Goal: Task Accomplishment & Management: Use online tool/utility

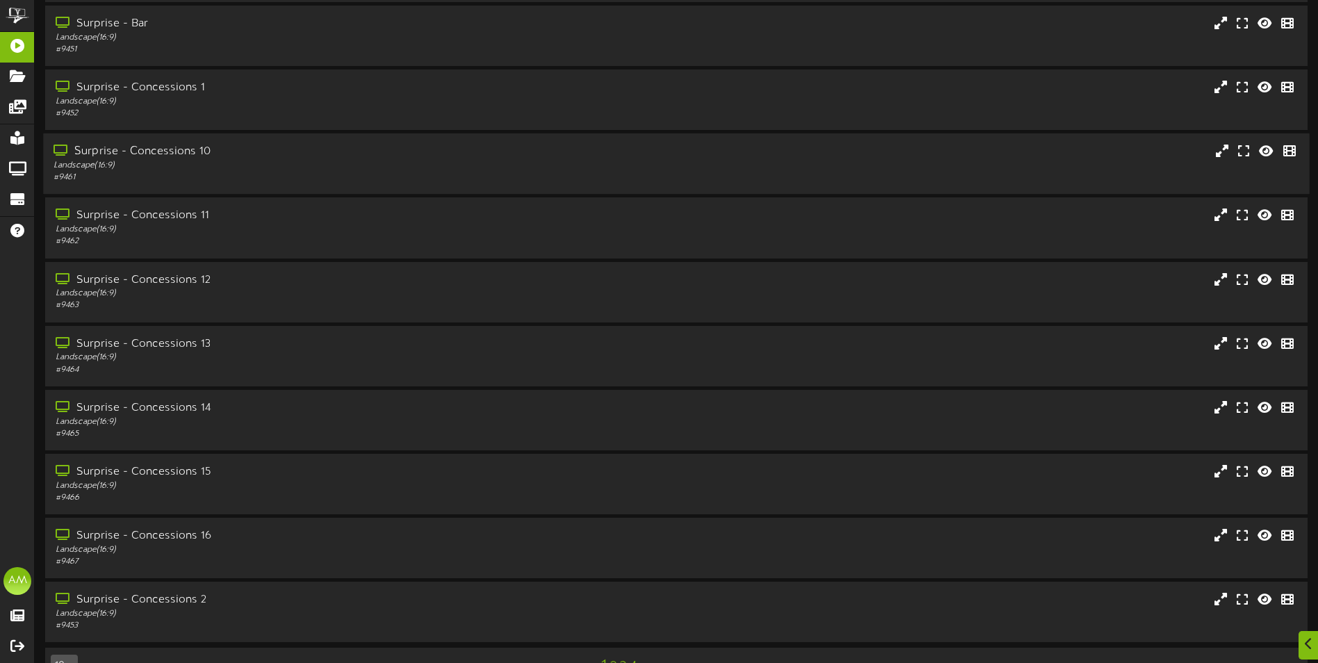
scroll to position [83, 0]
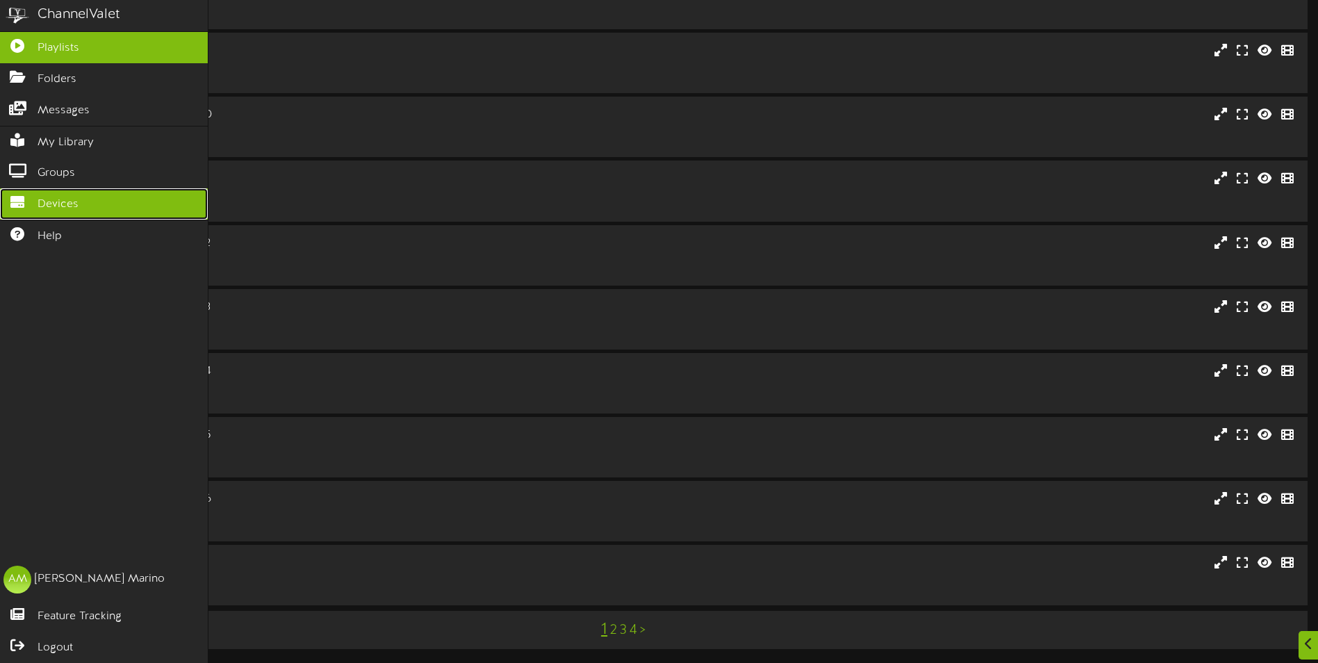
click at [63, 188] on link "Devices" at bounding box center [104, 203] width 208 height 31
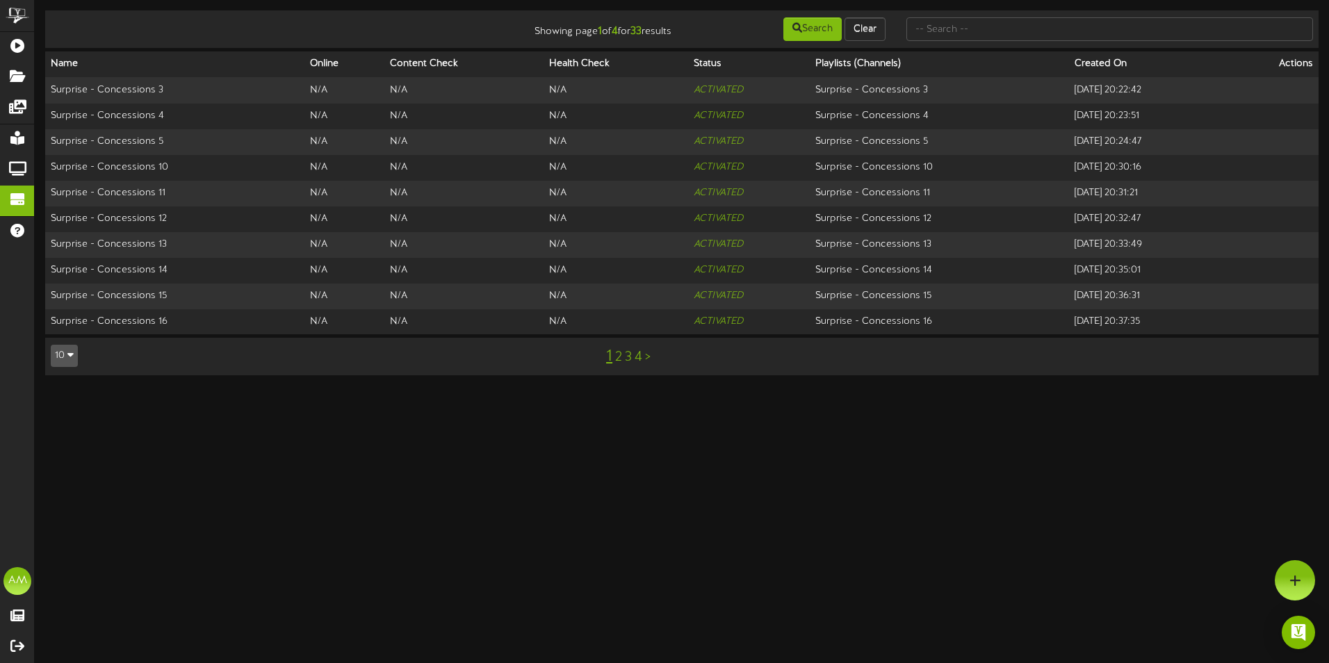
click at [622, 358] on div "1 2 3 4 >" at bounding box center [628, 356] width 321 height 26
click at [618, 358] on link "2" at bounding box center [618, 357] width 7 height 15
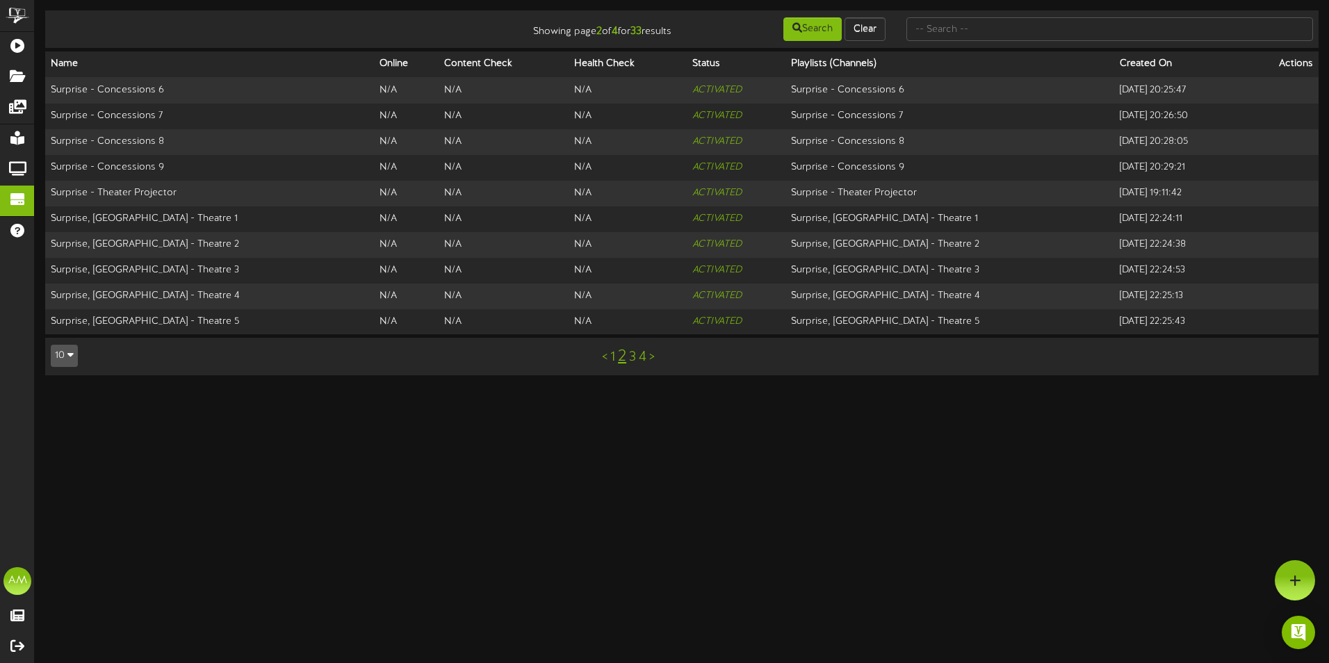
click at [619, 358] on link "2" at bounding box center [622, 356] width 8 height 18
click at [632, 358] on link "3" at bounding box center [632, 357] width 7 height 15
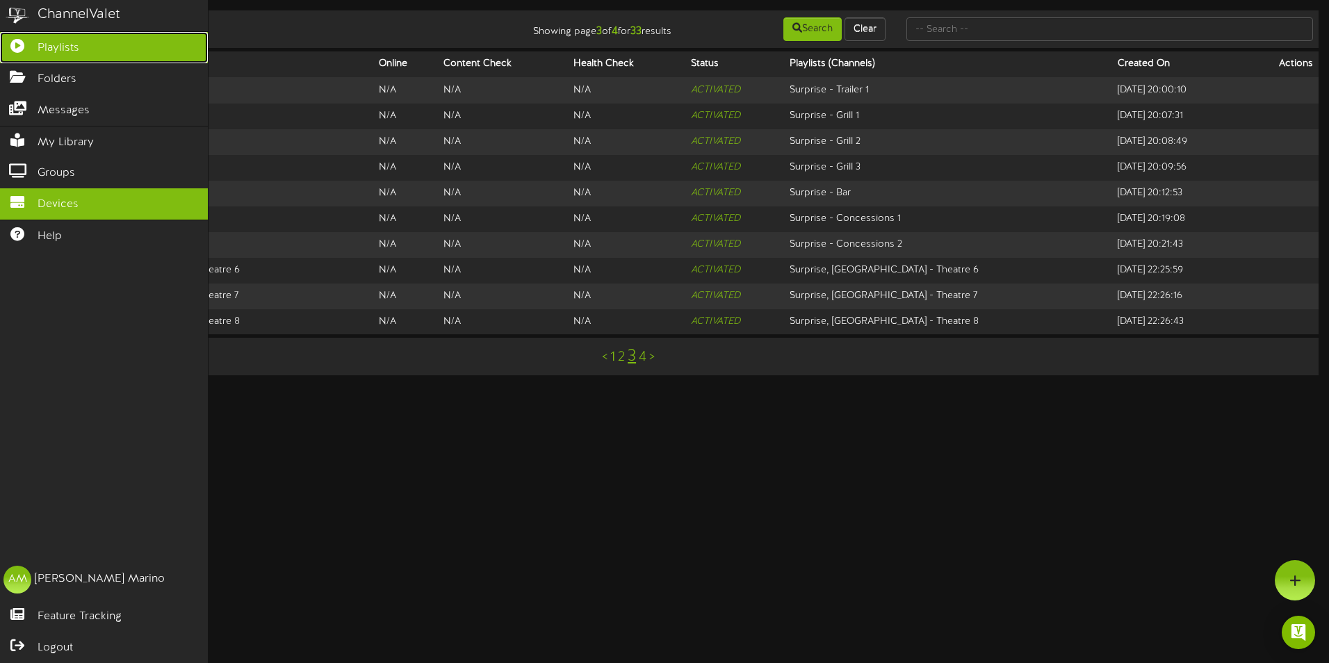
click at [19, 49] on icon at bounding box center [17, 44] width 35 height 10
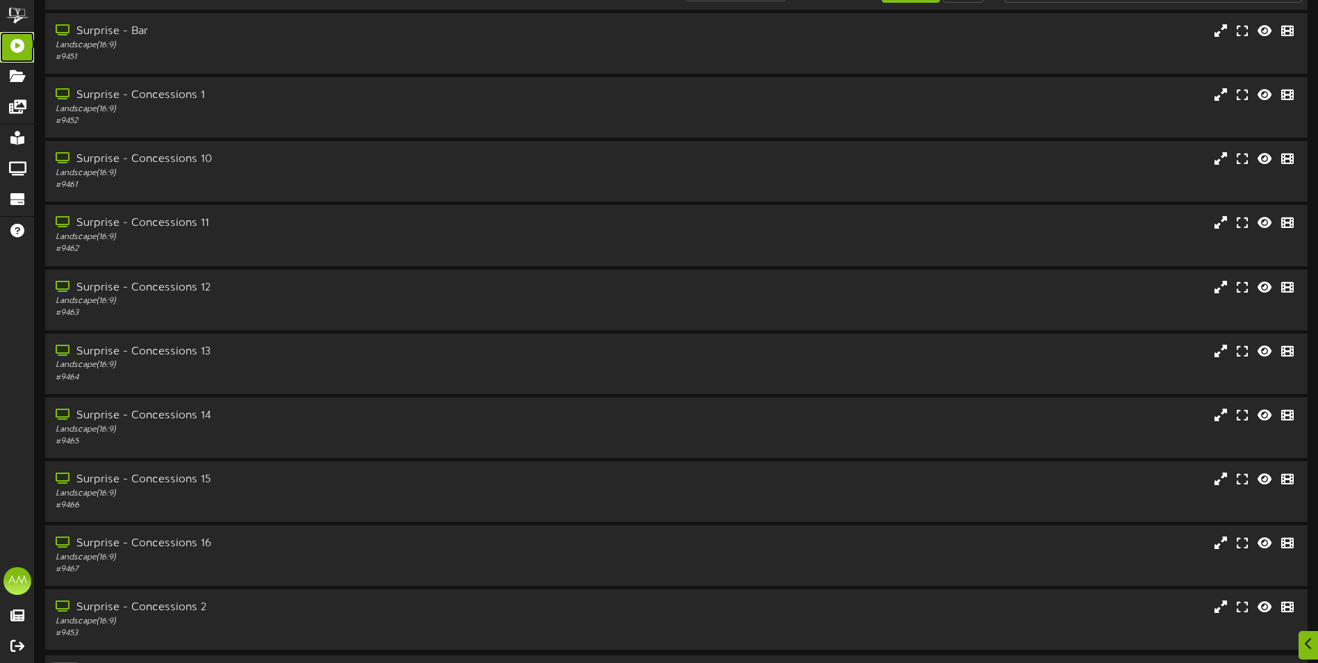
scroll to position [83, 0]
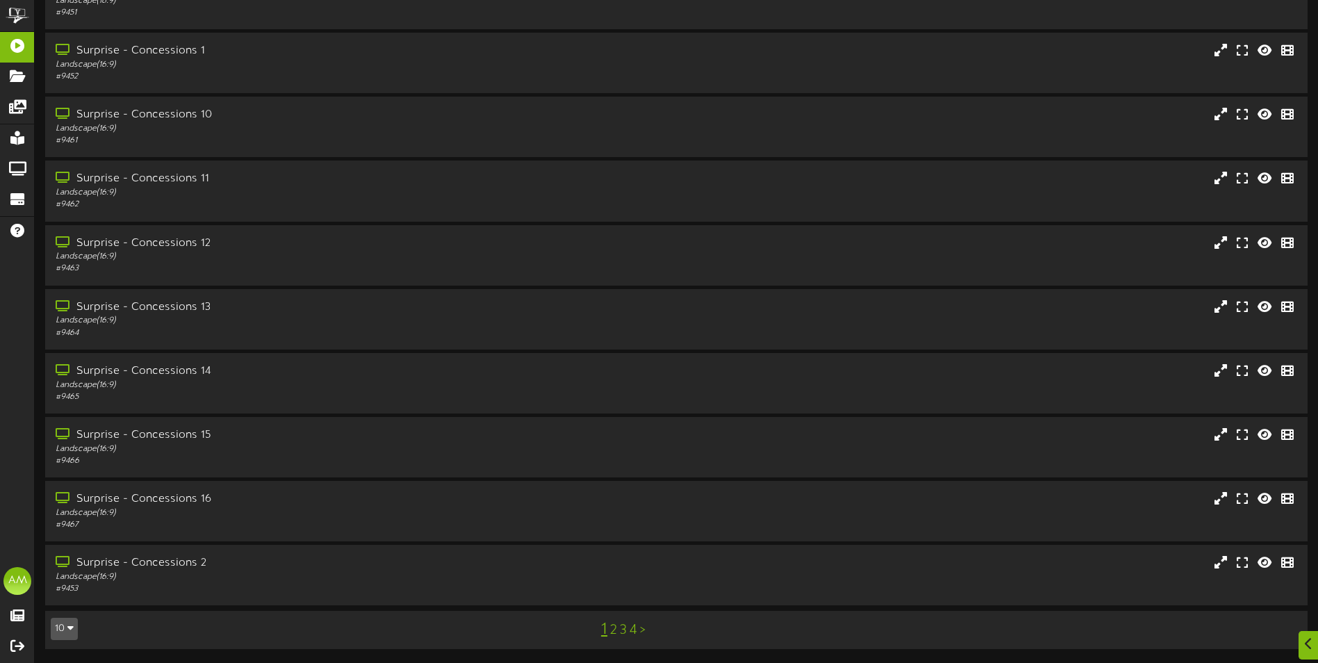
click at [623, 628] on link "3" at bounding box center [623, 630] width 7 height 15
click at [646, 634] on link ">" at bounding box center [647, 630] width 6 height 15
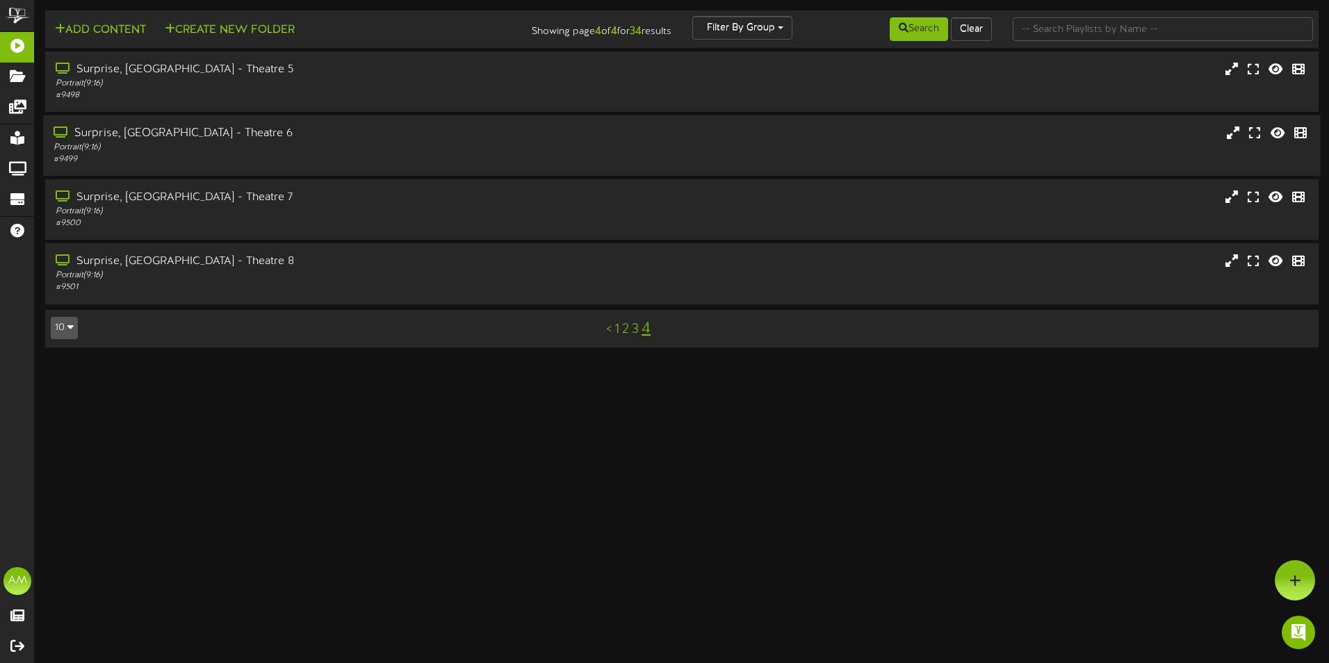
click at [300, 160] on div "# 9499" at bounding box center [309, 160] width 511 height 12
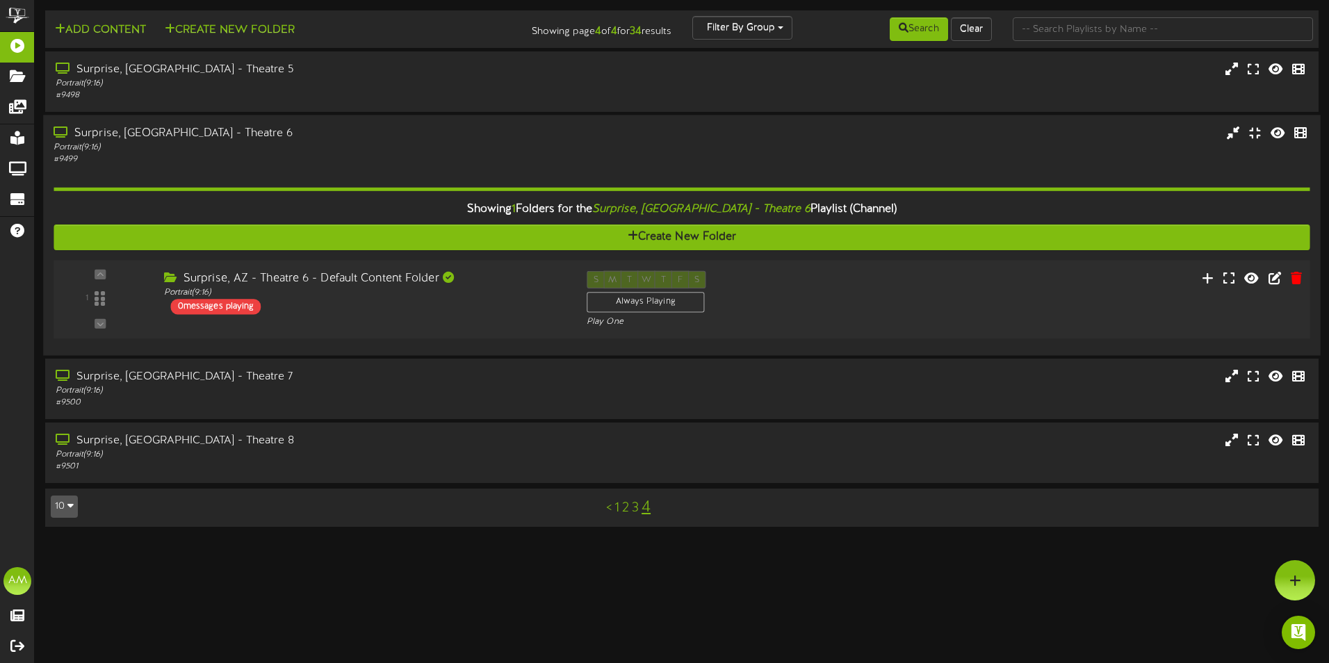
click at [352, 282] on div "Surprise, AZ - Theatre 6 - Default Content Folder" at bounding box center [365, 279] width 402 height 16
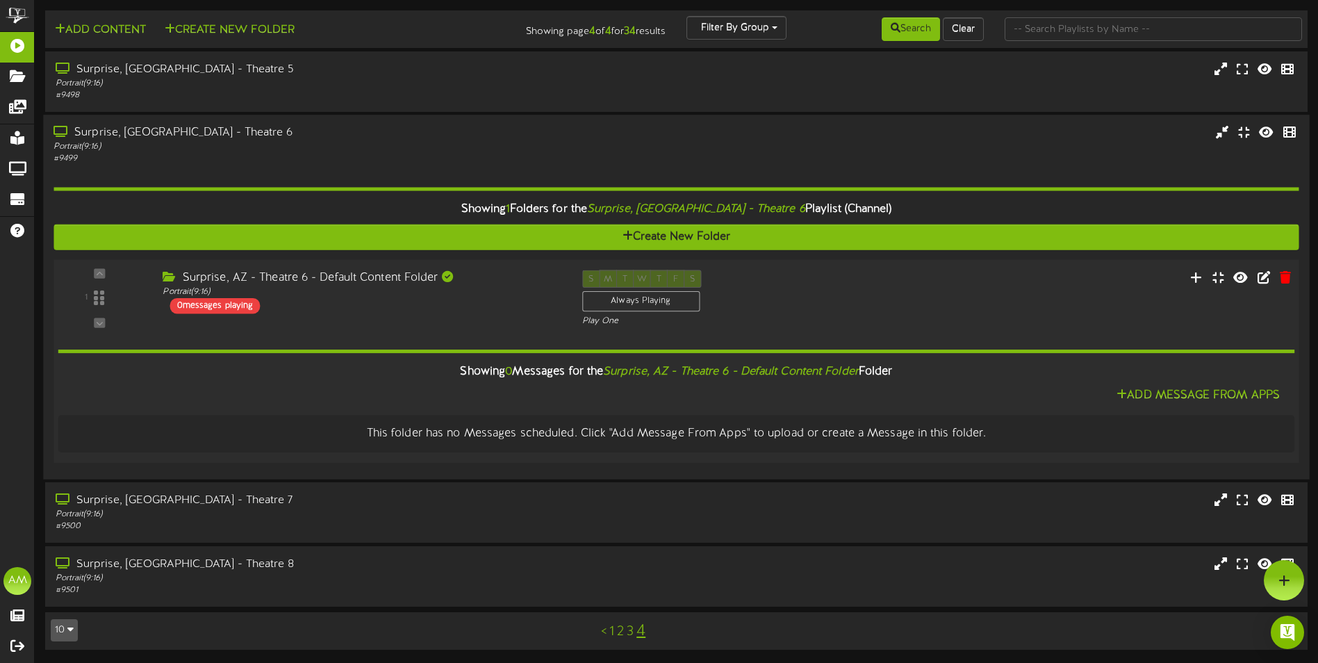
click at [227, 323] on div "1 ( 9:16" at bounding box center [676, 298] width 1258 height 57
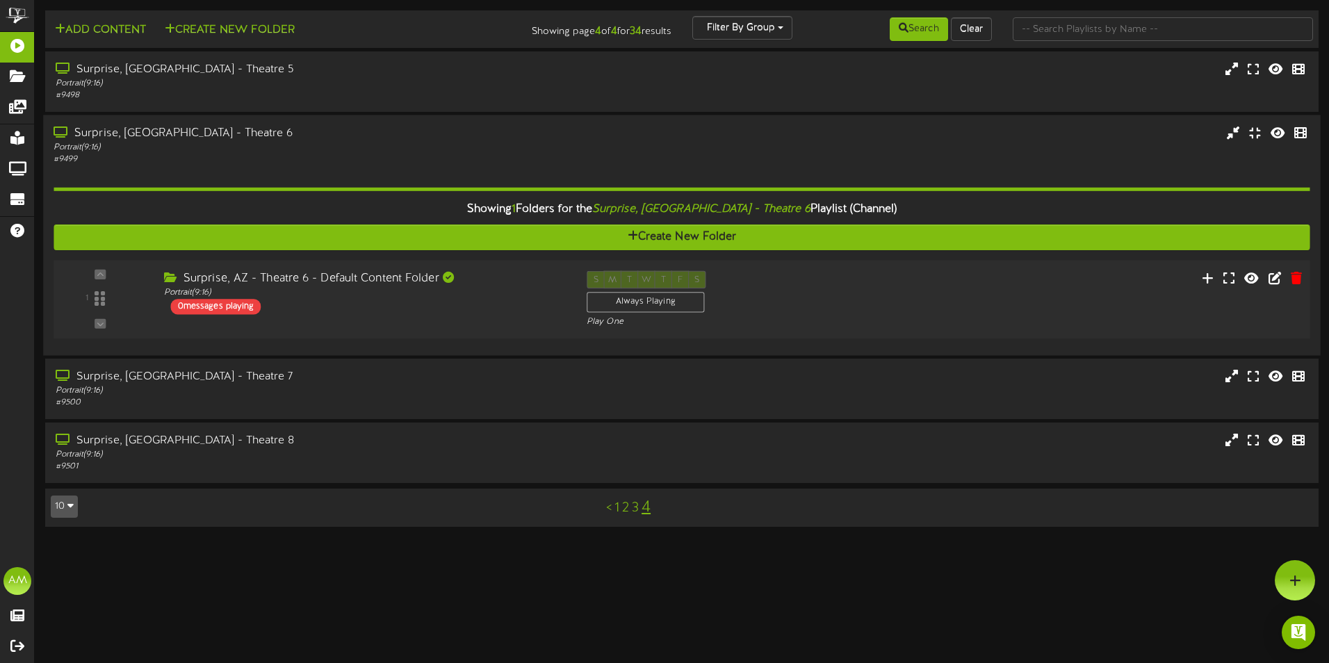
click at [227, 323] on div "1 ( 9:16" at bounding box center [681, 299] width 1268 height 57
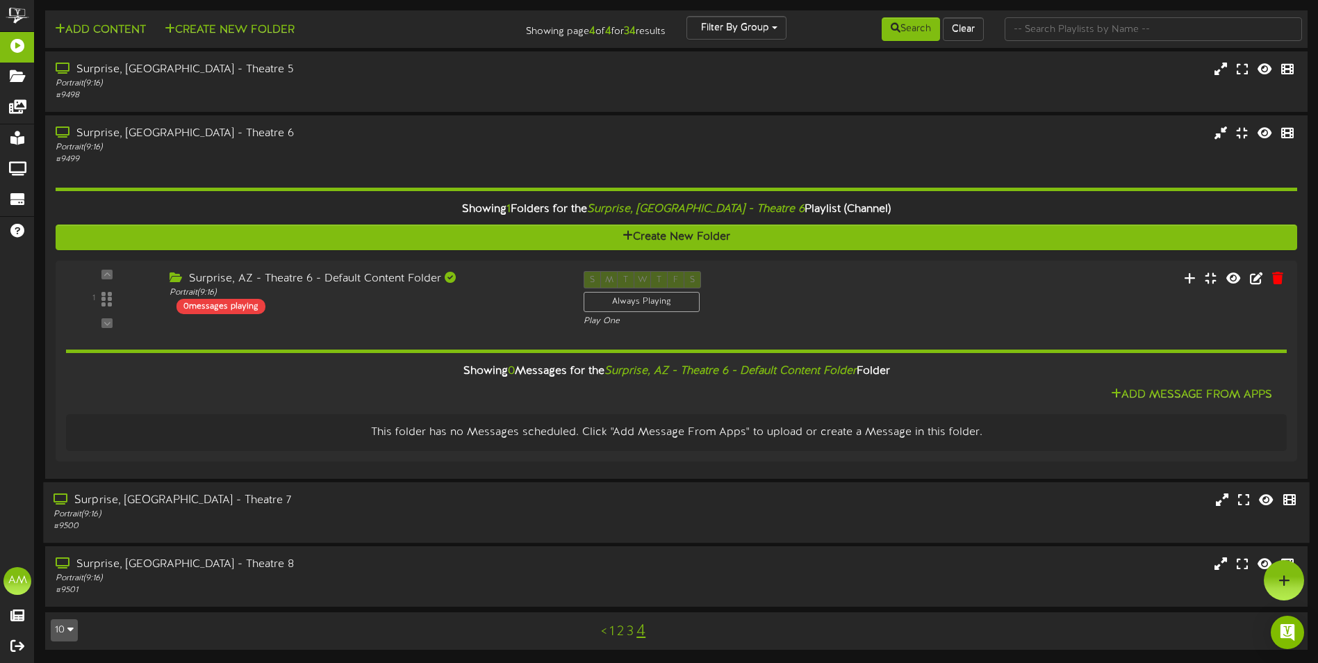
click at [302, 506] on div "Surprise, [GEOGRAPHIC_DATA] - Theatre 7" at bounding box center [307, 501] width 507 height 16
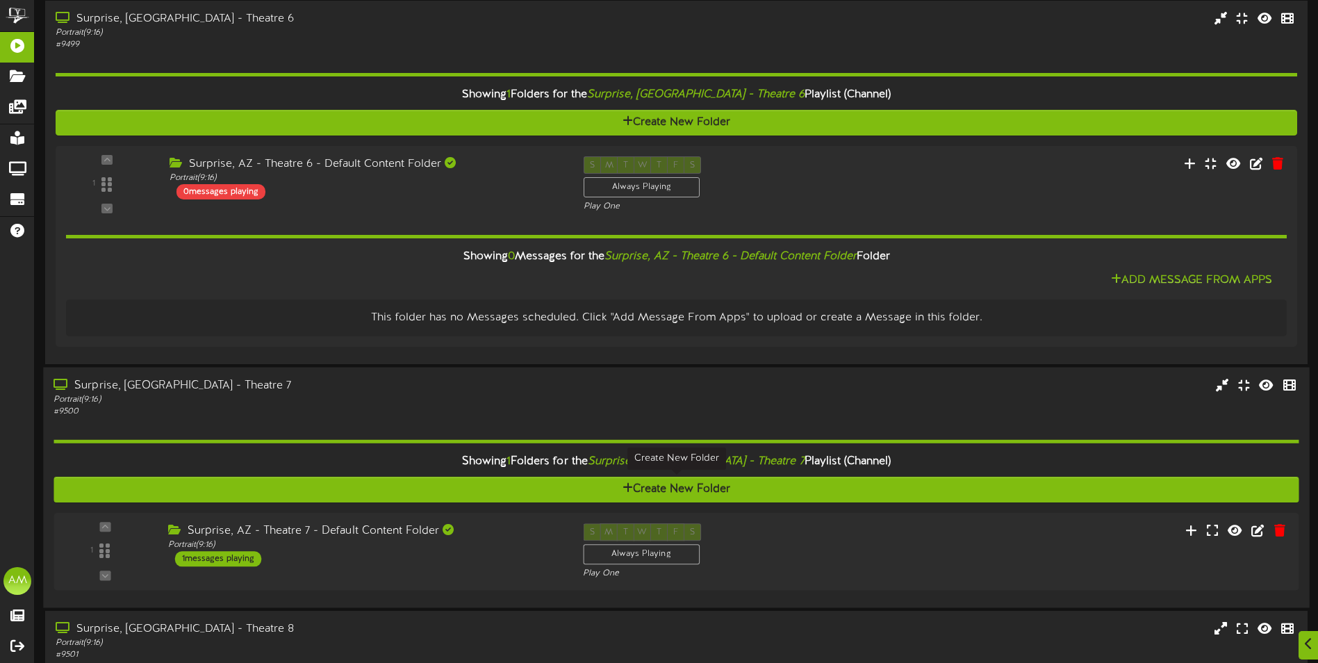
scroll to position [180, 0]
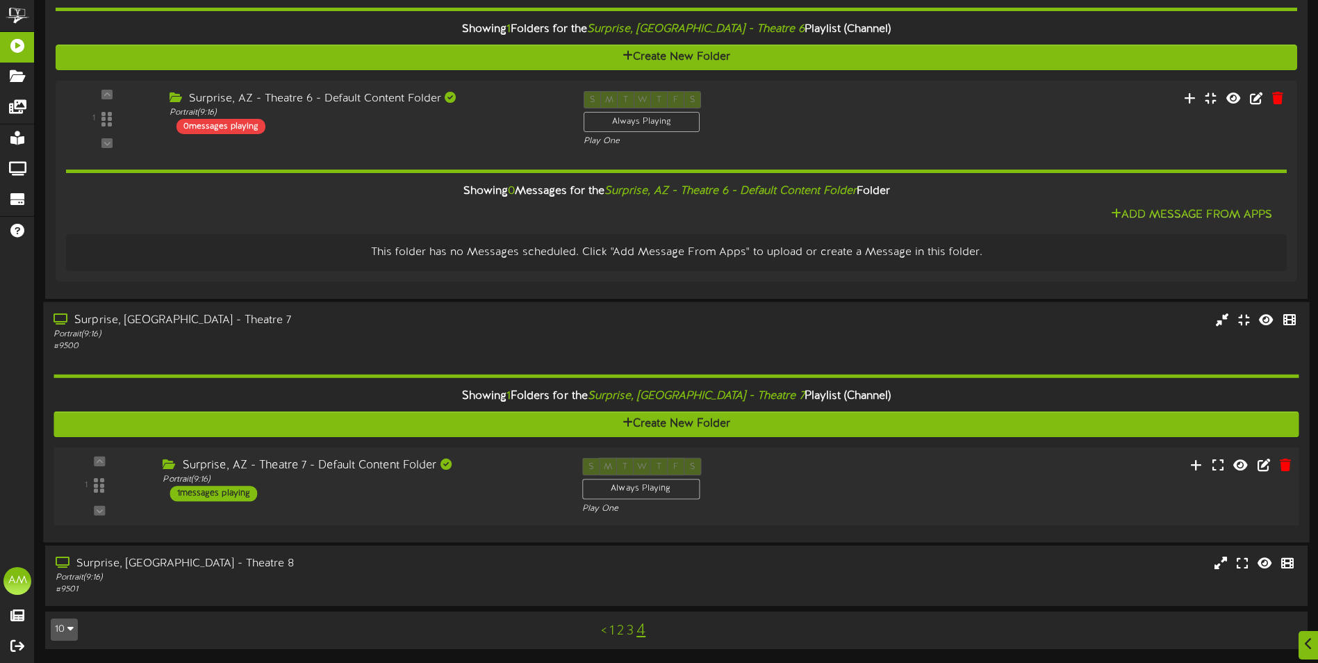
click at [377, 514] on div "1 ( 9:16" at bounding box center [676, 485] width 1258 height 57
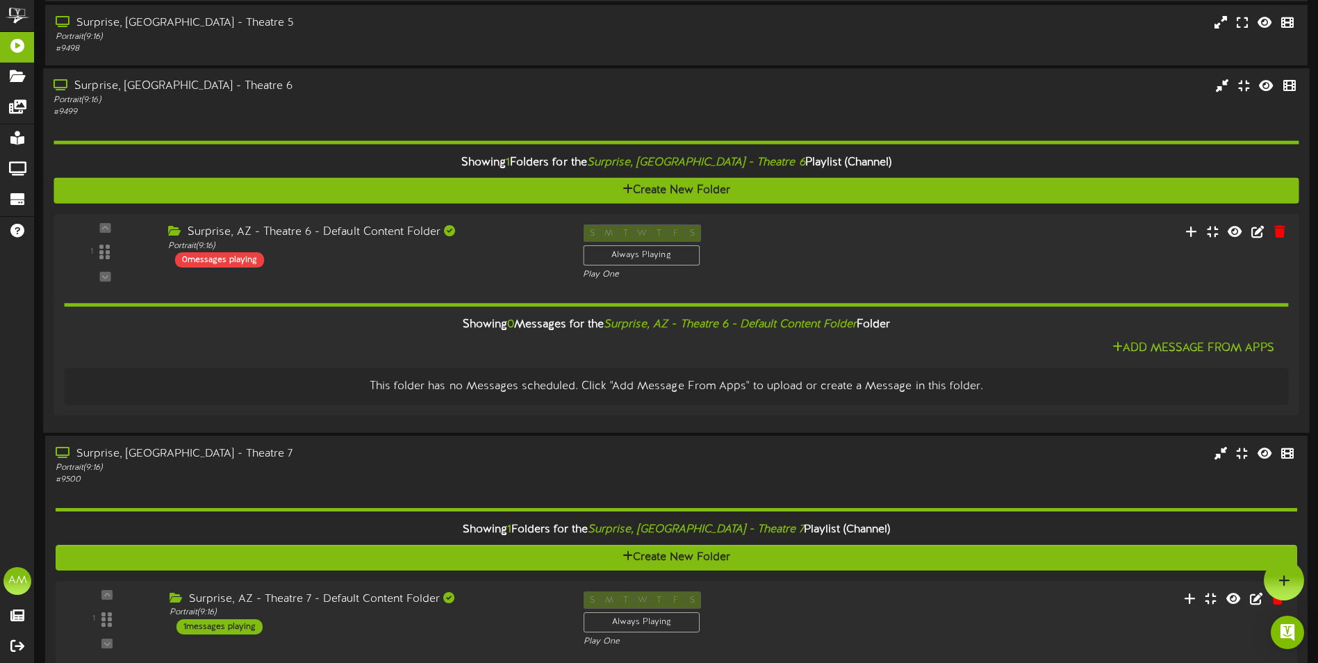
scroll to position [41, 0]
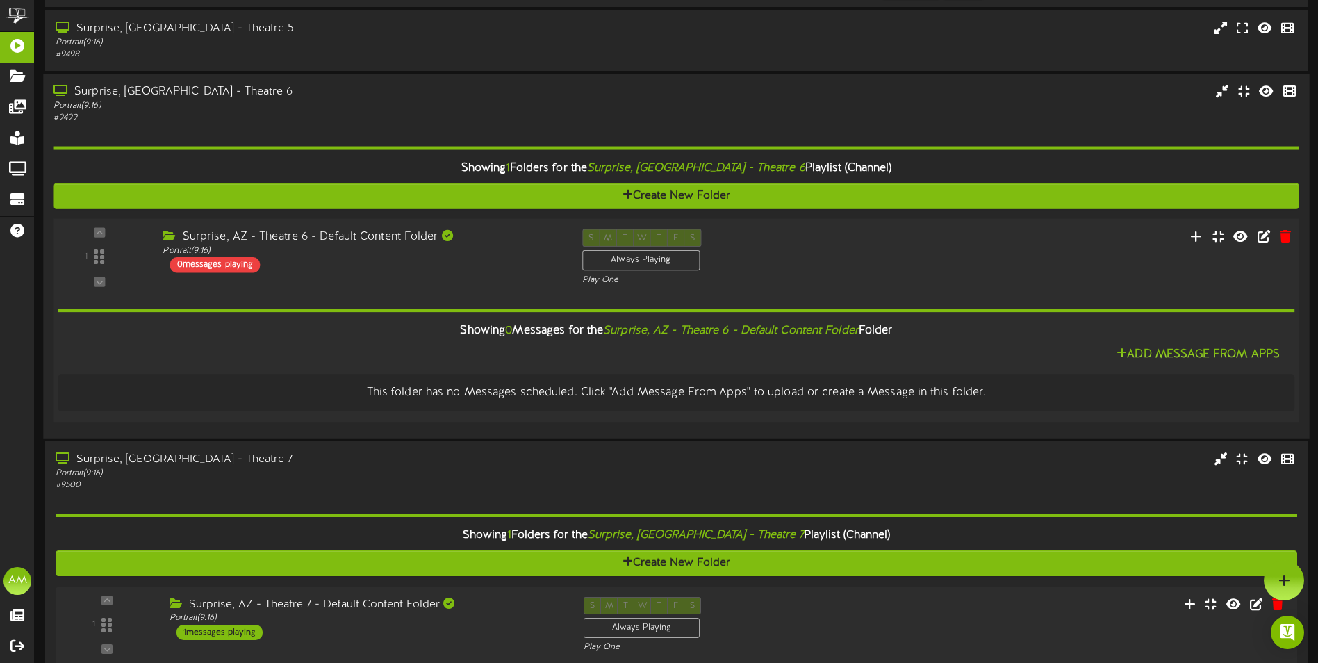
click at [444, 278] on div "1 ( 9:16" at bounding box center [676, 257] width 1258 height 57
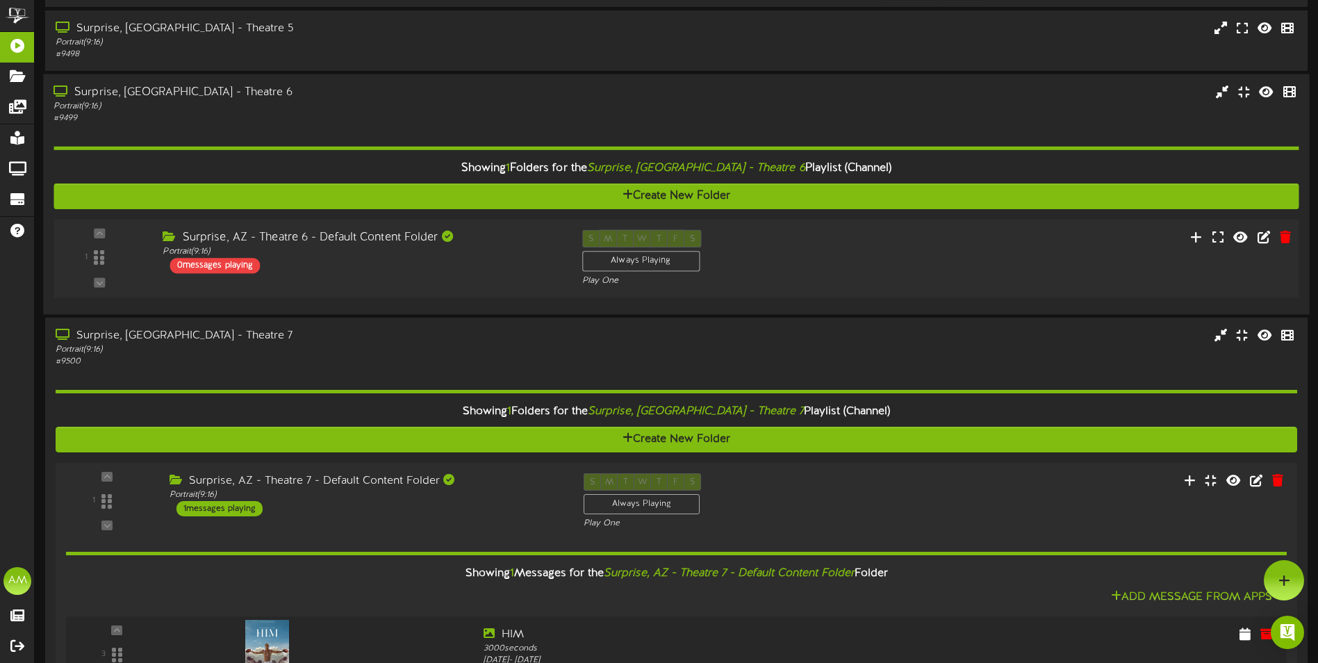
click at [438, 265] on div "Surprise, AZ - Theatre 6 - Default Content Folder Portrait ( 9:16 ) 0 messages …" at bounding box center [361, 252] width 419 height 44
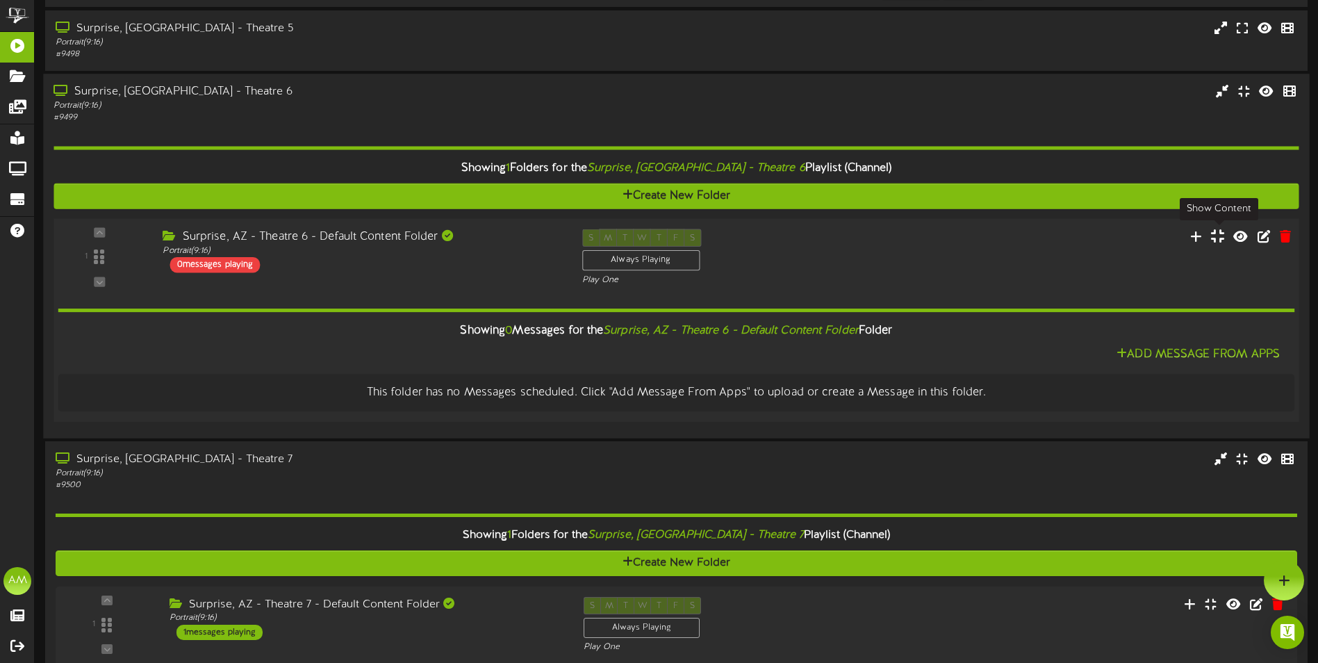
click at [1224, 232] on icon at bounding box center [1217, 235] width 13 height 15
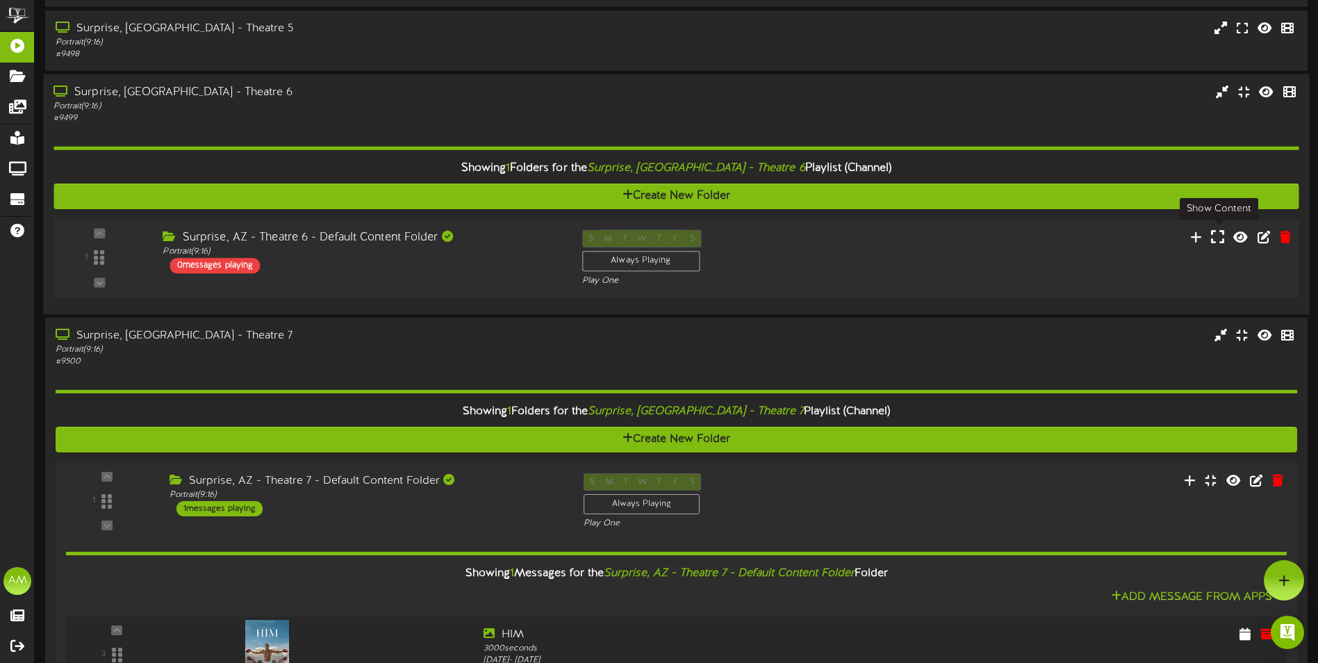
click at [1224, 232] on icon at bounding box center [1217, 236] width 13 height 15
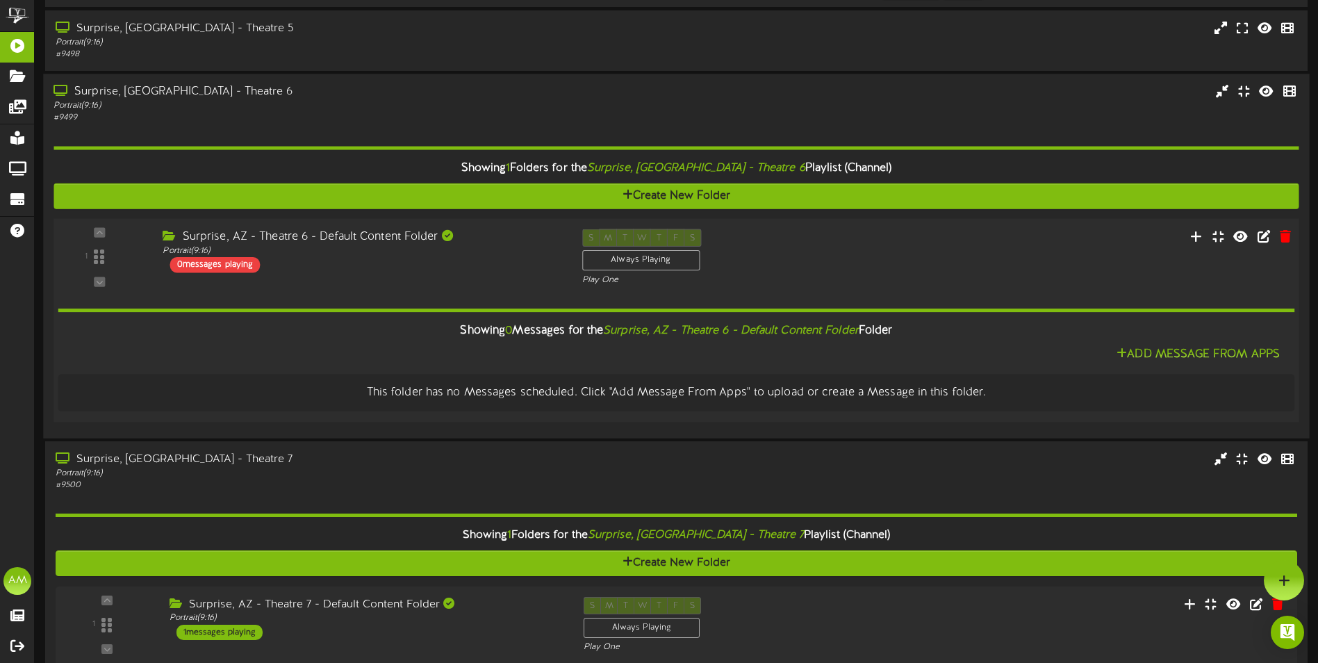
click at [782, 333] on icon "Surprise, AZ - Theatre 6 - Default Content Folder" at bounding box center [731, 331] width 256 height 13
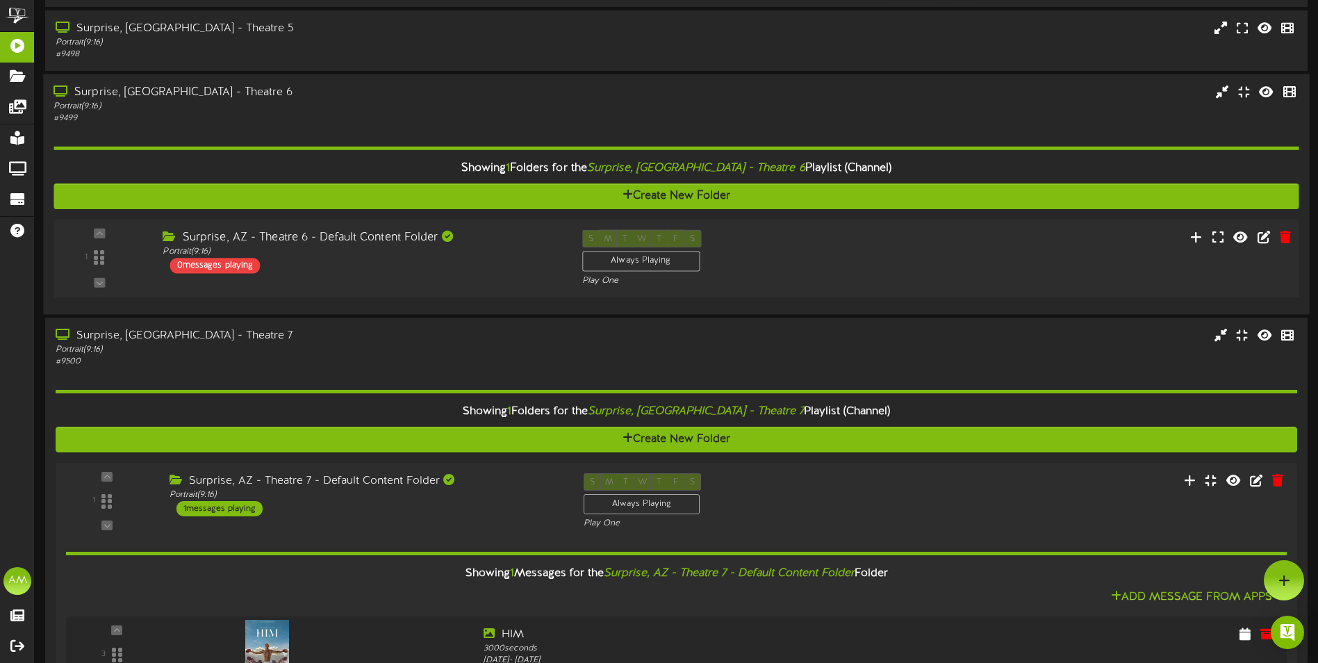
click at [782, 333] on div "Surprise, [GEOGRAPHIC_DATA] - Theatre 7 Portrait ( 9:16 ) # 9500" at bounding box center [676, 348] width 1263 height 40
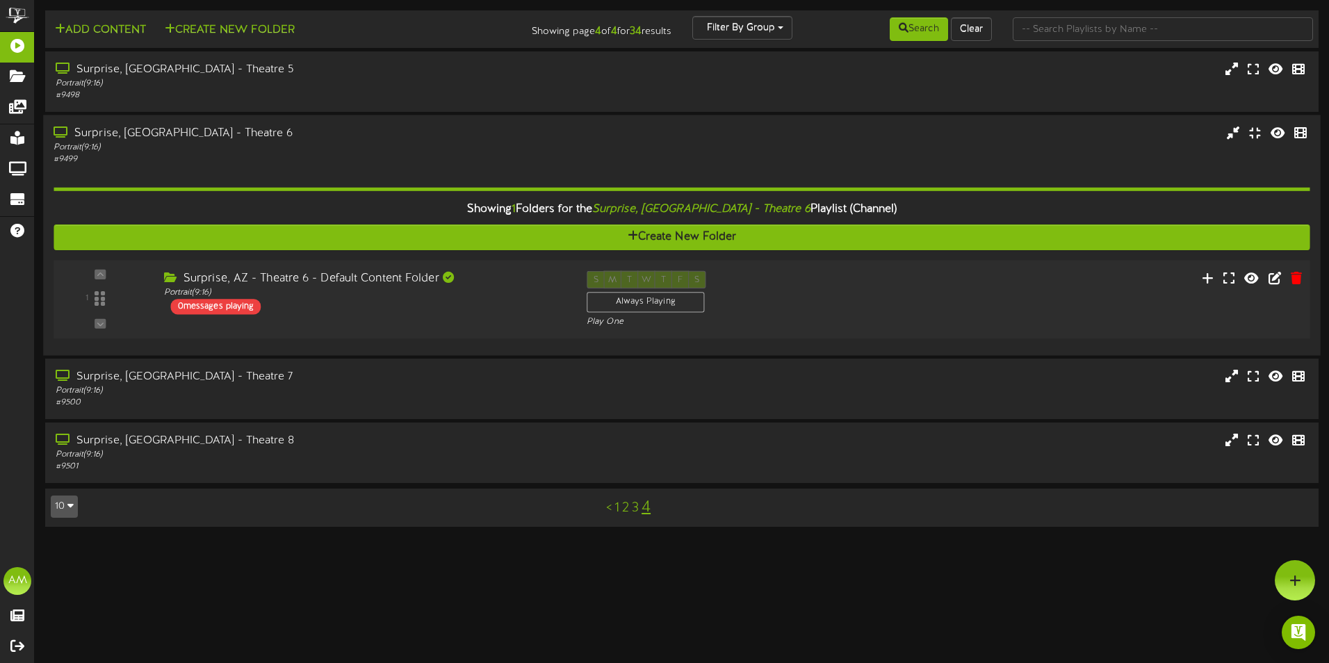
drag, startPoint x: 782, startPoint y: 333, endPoint x: 769, endPoint y: 327, distance: 14.3
click at [769, 327] on div "Play One" at bounding box center [735, 322] width 296 height 12
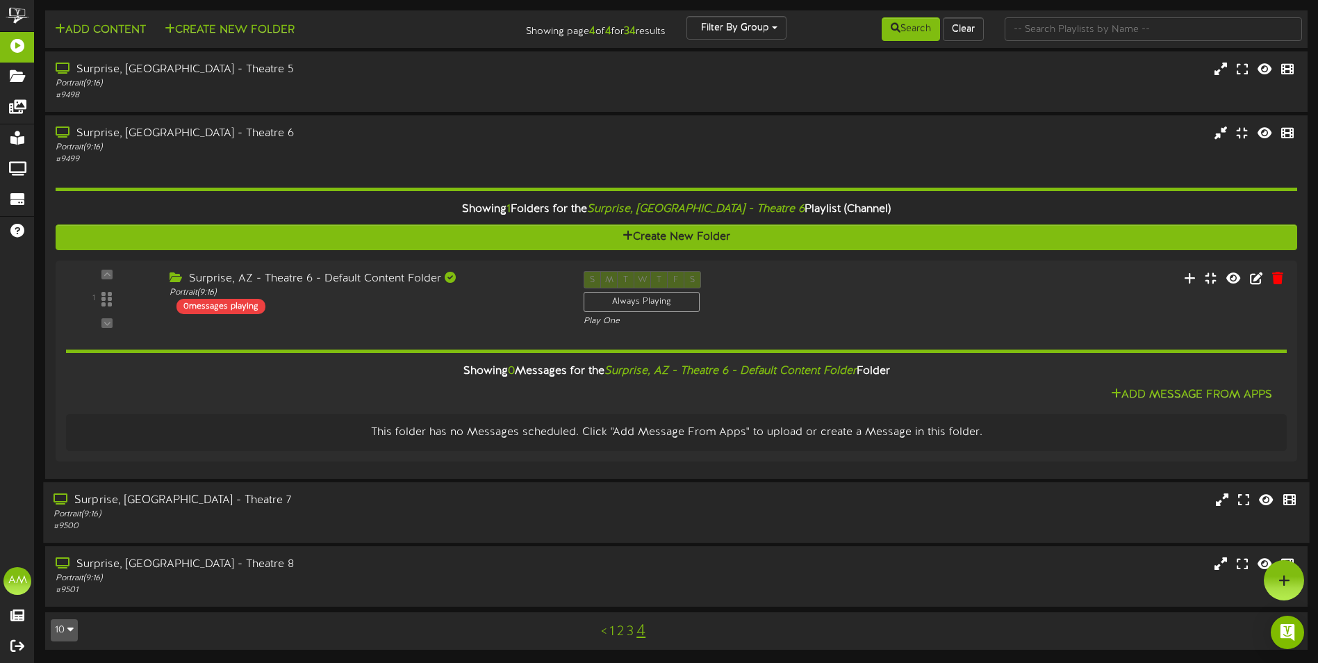
click at [603, 521] on div "Surprise, [GEOGRAPHIC_DATA] - Theatre 7 Portrait ( 9:16 ) # 9500" at bounding box center [676, 513] width 1266 height 40
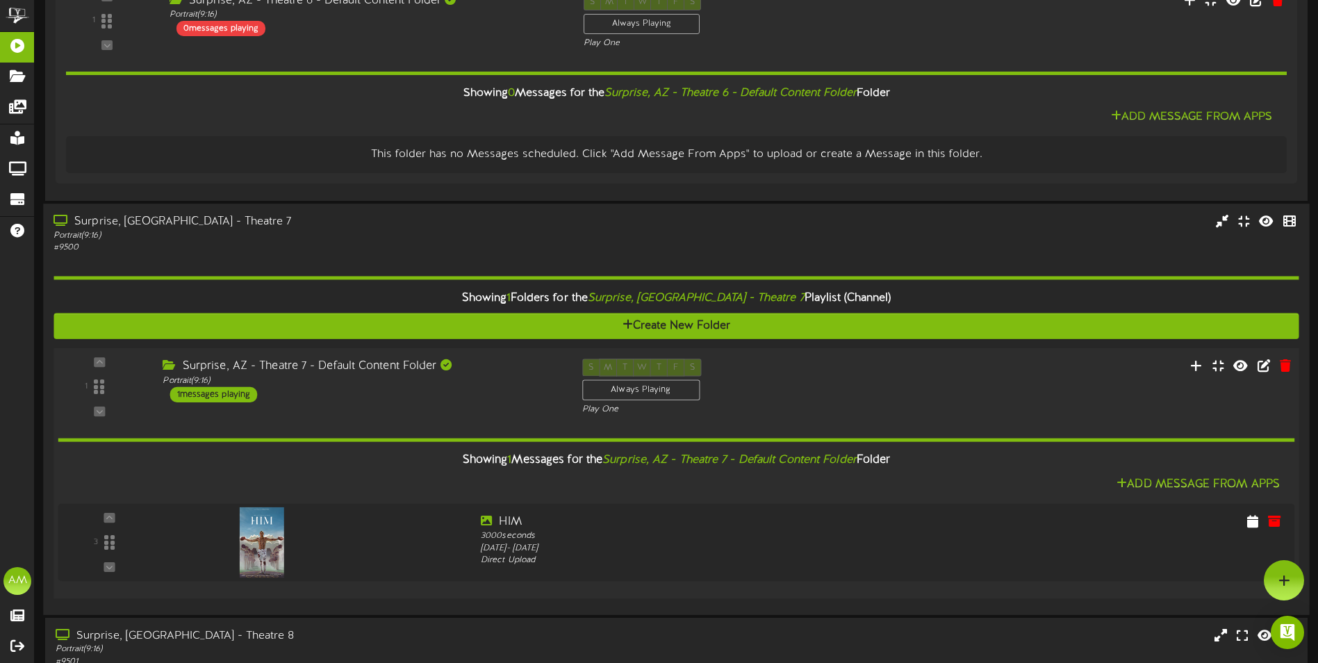
scroll to position [208, 0]
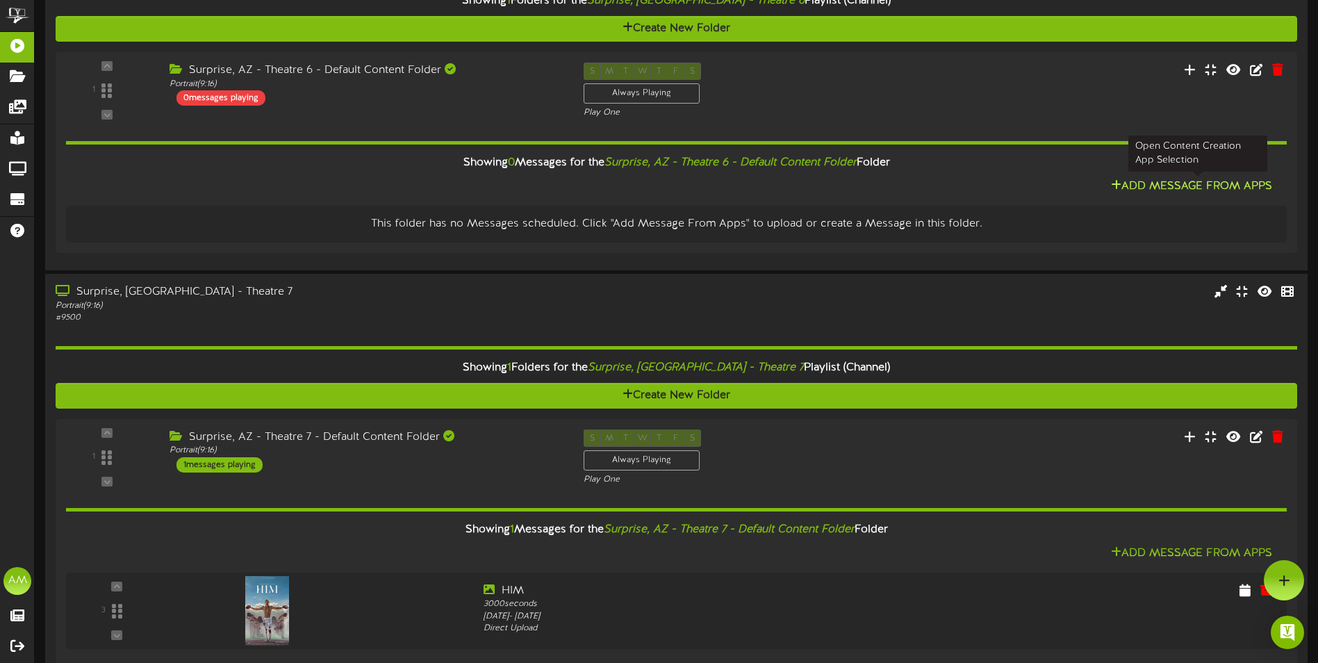
click at [1122, 190] on icon at bounding box center [1116, 184] width 10 height 11
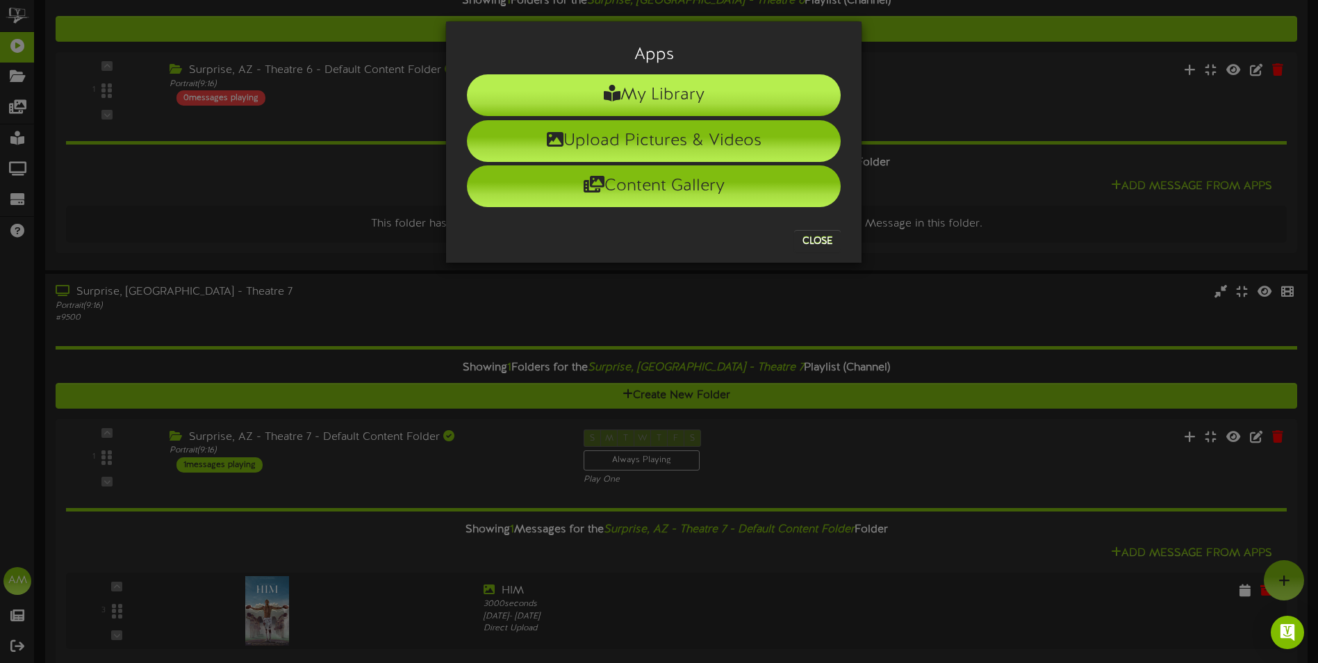
click at [736, 107] on li "My Library" at bounding box center [654, 95] width 374 height 42
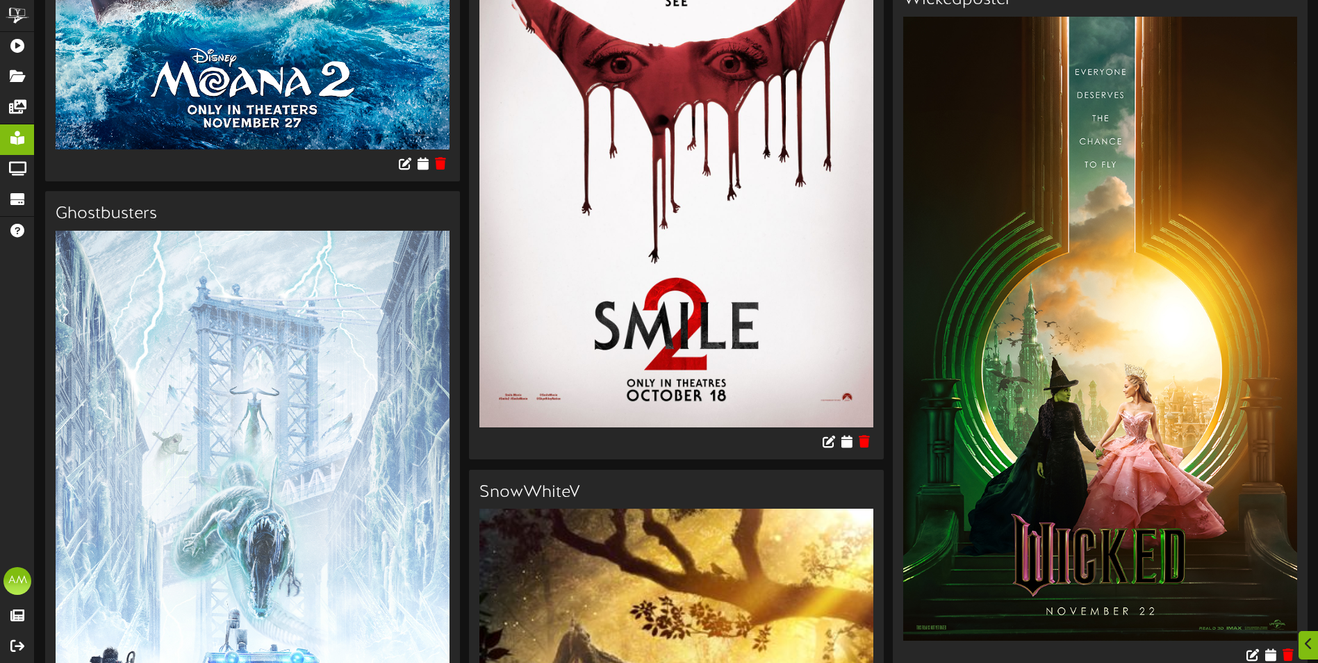
scroll to position [6420, 0]
